Goal: Navigation & Orientation: Find specific page/section

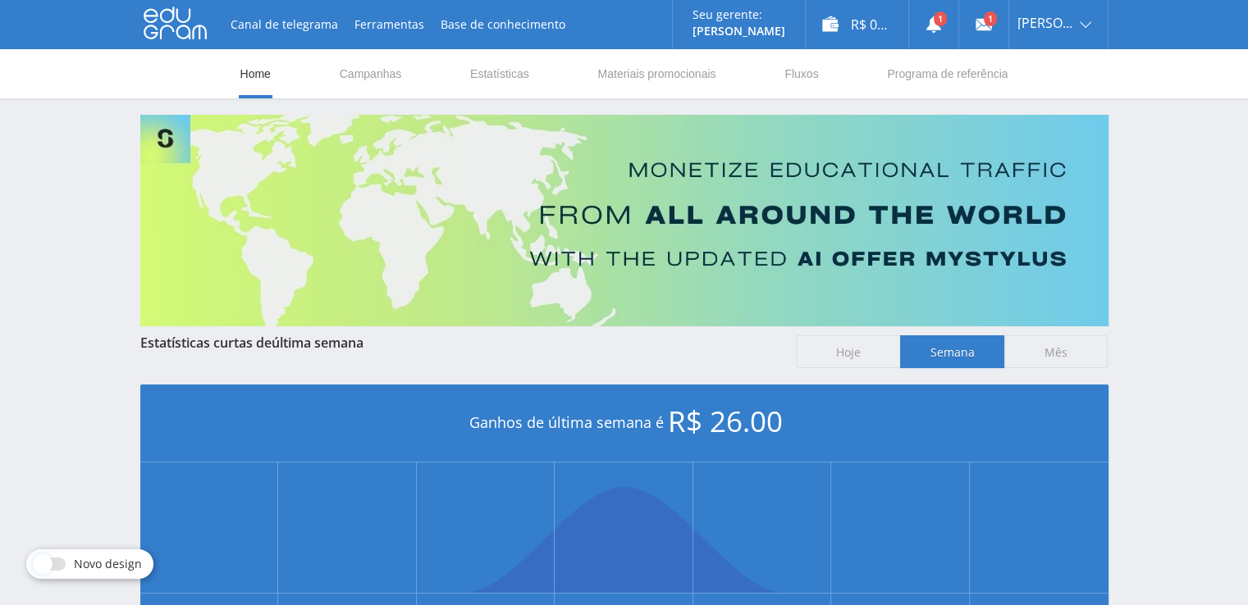
click at [193, 27] on icon at bounding box center [175, 23] width 63 height 33
click at [189, 43] on div "Canal de telegrama Ferramentas Base de conhecimento Seu gerente: Alex Alex Onli…" at bounding box center [624, 24] width 968 height 49
click at [193, 29] on use at bounding box center [175, 23] width 63 height 32
